Goal: Task Accomplishment & Management: Manage account settings

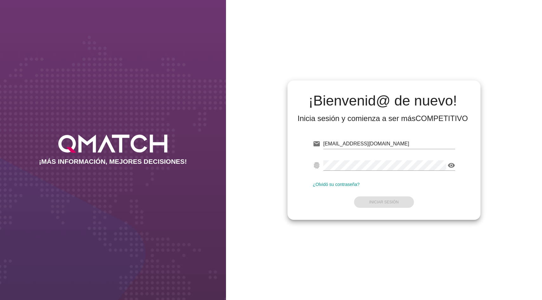
click at [341, 138] on div "email [EMAIL_ADDRESS][DOMAIN_NAME]" at bounding box center [384, 145] width 142 height 20
click at [339, 141] on input "[EMAIL_ADDRESS][DOMAIN_NAME]" at bounding box center [389, 144] width 132 height 10
paste input "holivares@smu"
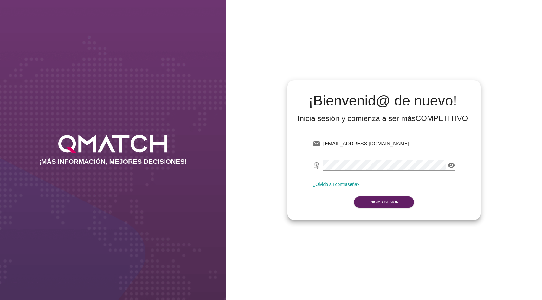
type input "[EMAIL_ADDRESS][DOMAIN_NAME]"
